Goal: Task Accomplishment & Management: Manage account settings

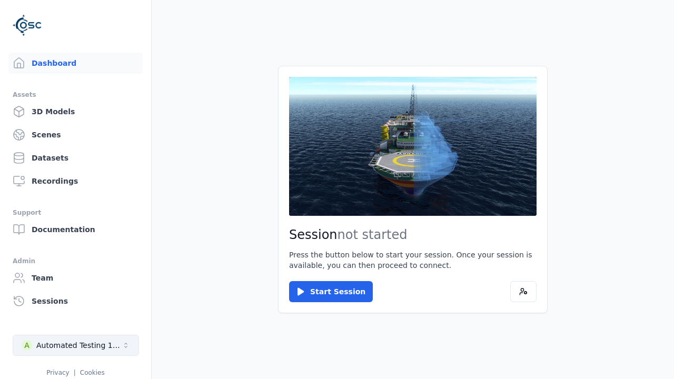
click at [76, 346] on div "Automated Testing 1 - Playwright" at bounding box center [78, 345] width 85 height 11
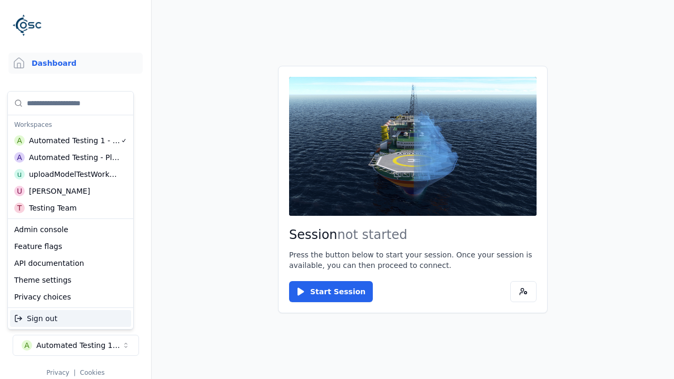
click at [74, 174] on div "uploadModelTestWorkspace" at bounding box center [74, 174] width 91 height 11
click at [337, 190] on html "Support Dashboard Assets 3D Models Scenes Datasets Recordings Support Documenta…" at bounding box center [337, 189] width 674 height 379
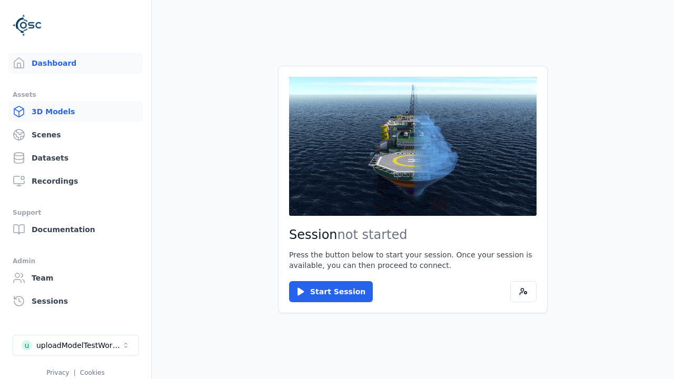
click at [75, 112] on link "3D Models" at bounding box center [75, 111] width 134 height 21
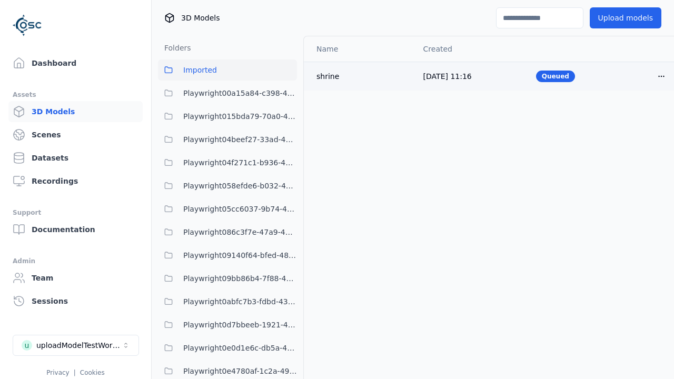
click at [662, 76] on html "Support Dashboard Assets 3D Models Scenes Datasets Recordings Support Documenta…" at bounding box center [337, 189] width 674 height 379
click at [638, 116] on div "Delete" at bounding box center [638, 116] width 62 height 17
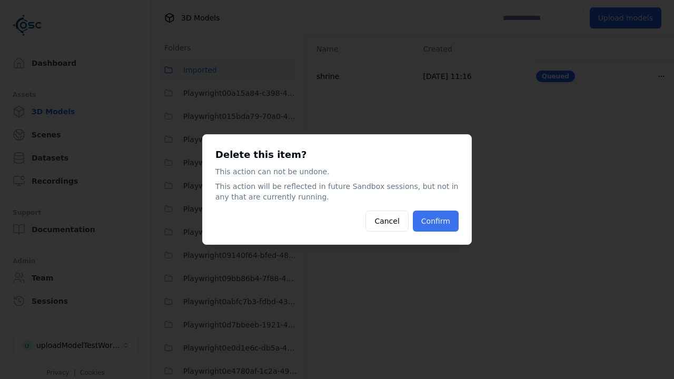
click at [435, 221] on button "Confirm" at bounding box center [436, 221] width 46 height 21
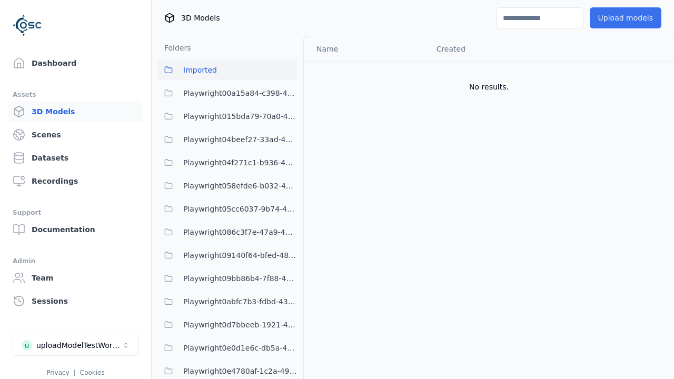
click at [625, 18] on button "Upload models" at bounding box center [626, 17] width 72 height 21
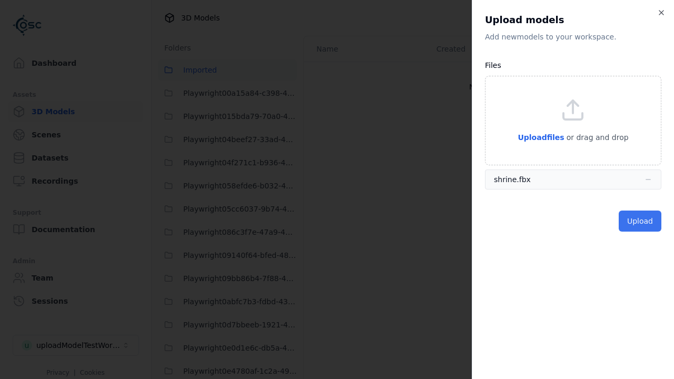
click at [640, 221] on button "Upload" at bounding box center [640, 221] width 43 height 21
